Goal: Task Accomplishment & Management: Use online tool/utility

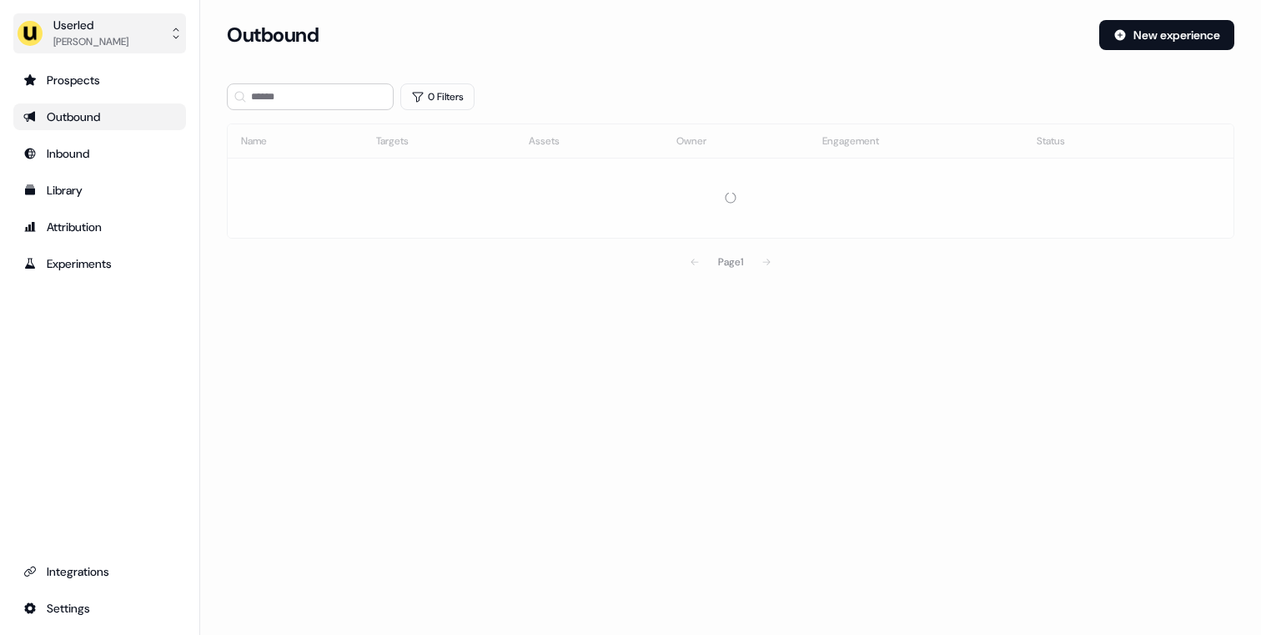
click at [128, 43] on div "[PERSON_NAME]" at bounding box center [90, 41] width 75 height 17
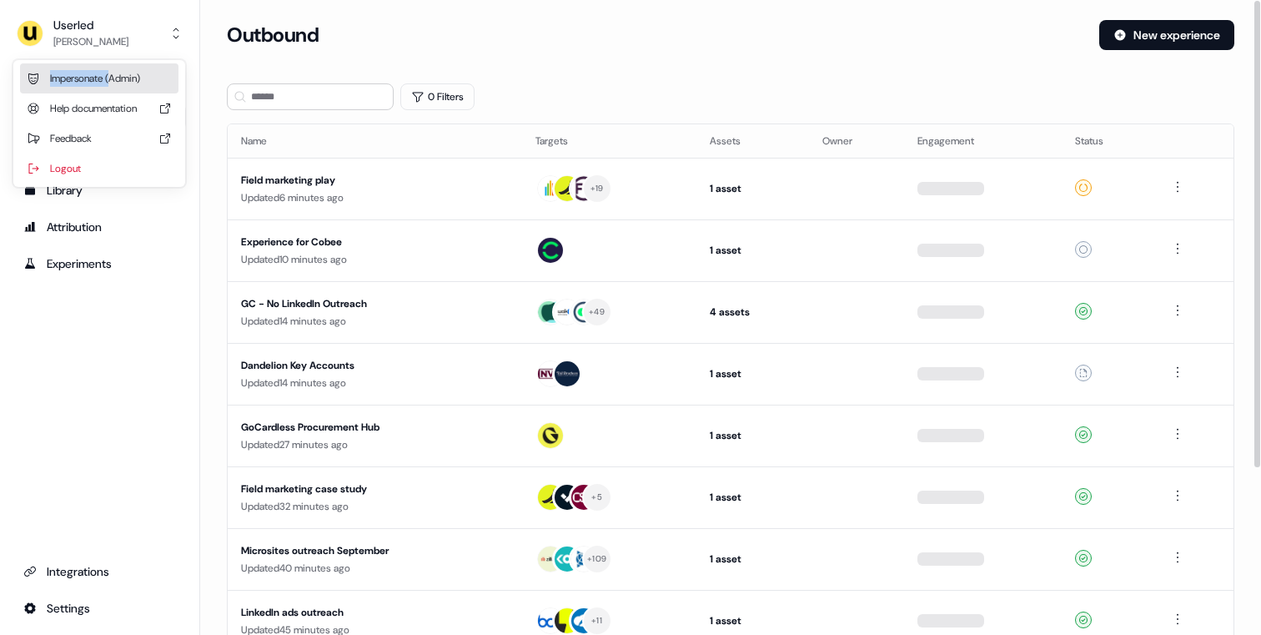
click at [113, 71] on div "Impersonate (Admin)" at bounding box center [99, 78] width 158 height 30
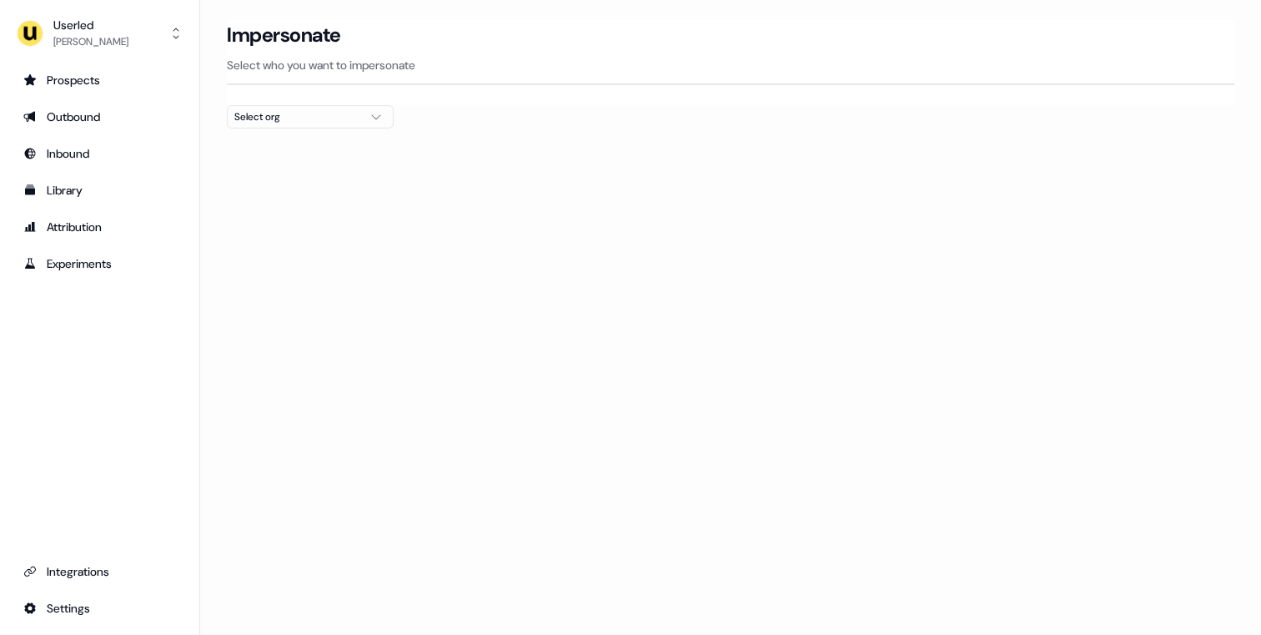
click at [284, 119] on div "Select org" at bounding box center [296, 116] width 125 height 17
type input "****"
click at [259, 174] on div "Wiiisdom" at bounding box center [310, 176] width 165 height 27
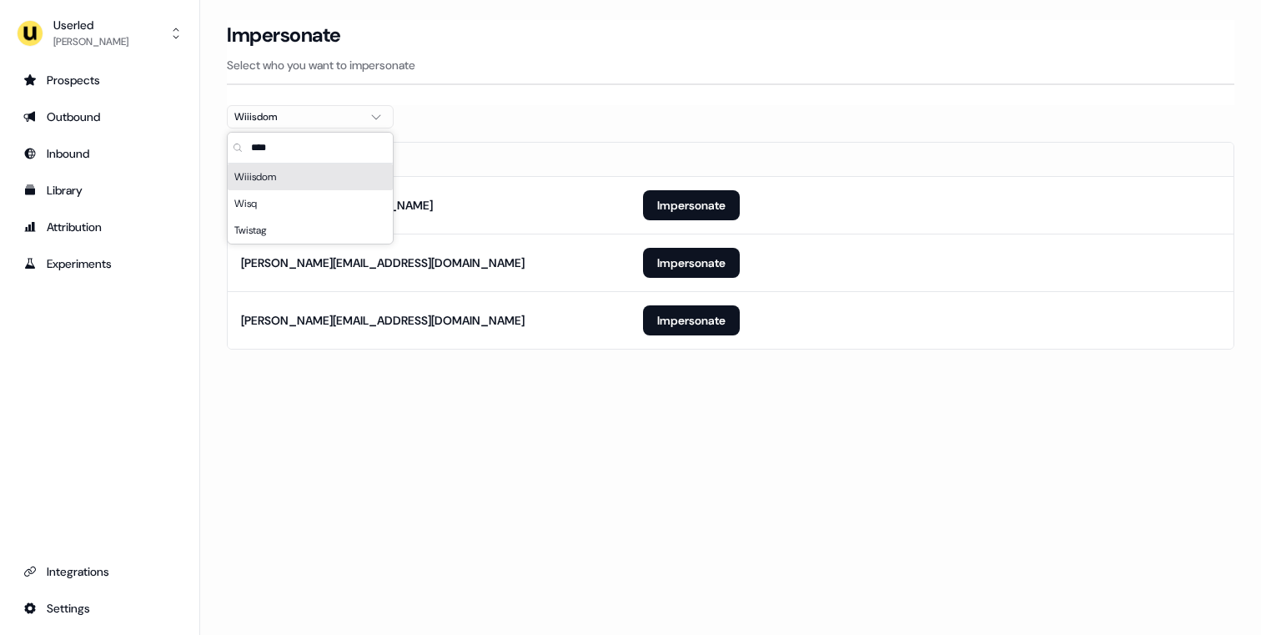
click at [209, 201] on section "Loading... Impersonate Select who you want to impersonate Wiiisdom Email [EMAIL…" at bounding box center [730, 208] width 1061 height 376
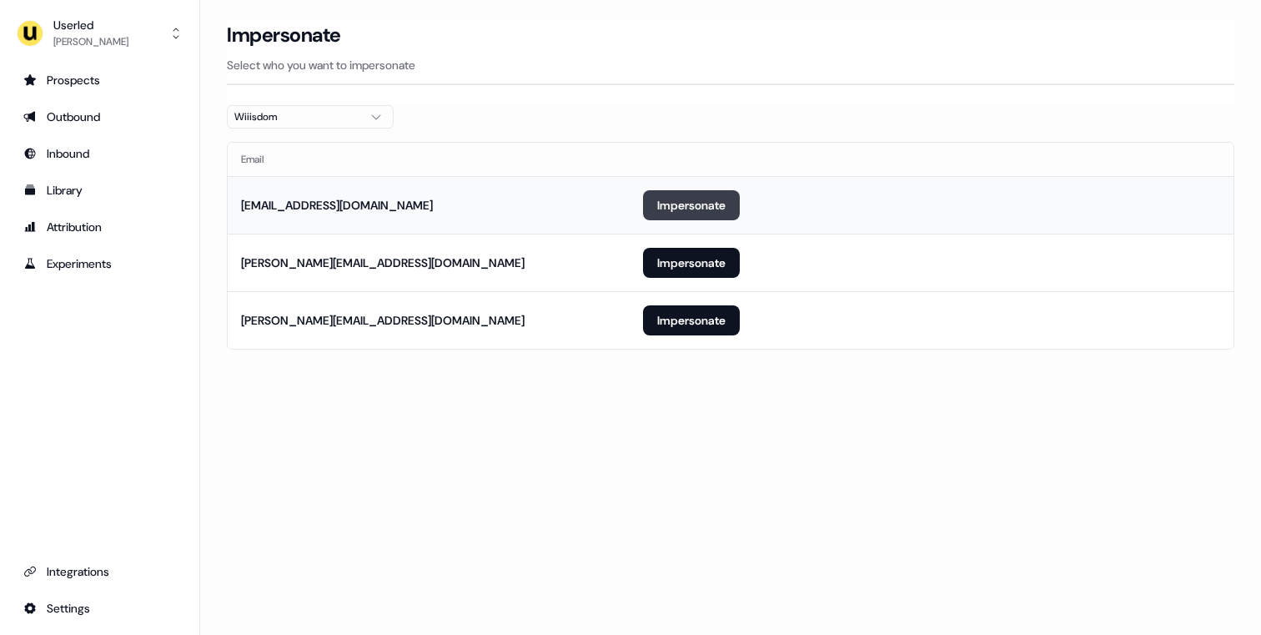
click at [663, 194] on button "Impersonate" at bounding box center [691, 205] width 97 height 30
